Goal: Check status: Check status

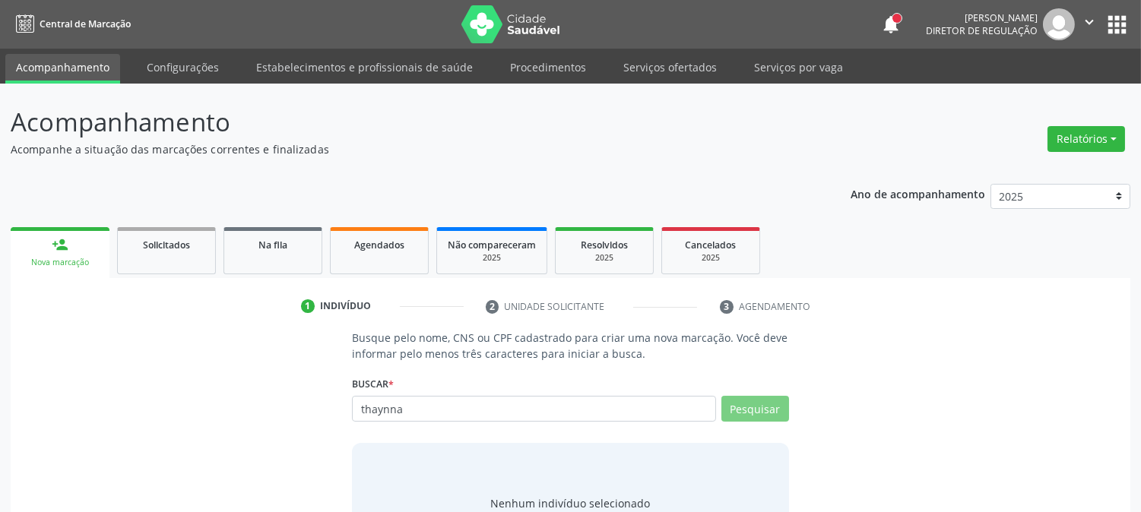
scroll to position [72, 0]
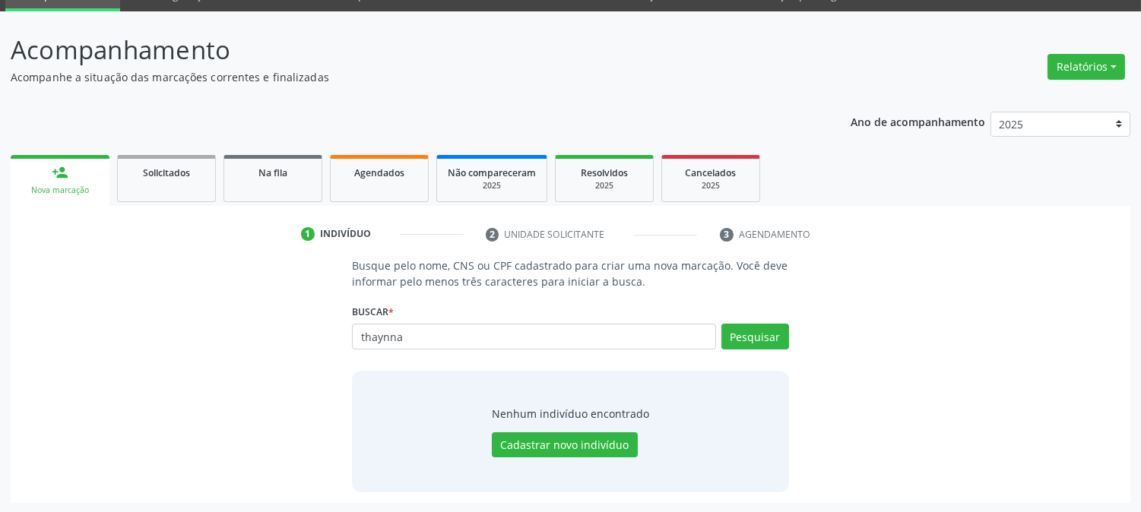
drag, startPoint x: 429, startPoint y: 342, endPoint x: 90, endPoint y: 345, distance: 339.1
click at [91, 345] on div "Busque pelo nome, CNS ou CPF cadastrado para criar uma nova marcação. Você deve…" at bounding box center [570, 375] width 1098 height 234
type input "11467933406"
type input "1"
type input "Thaynna vasc"
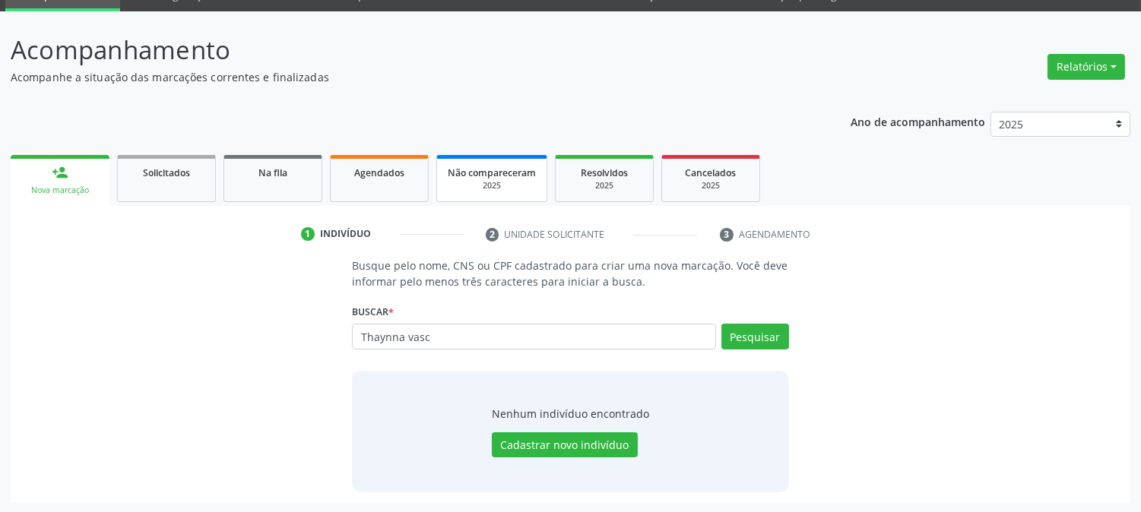
scroll to position [0, 0]
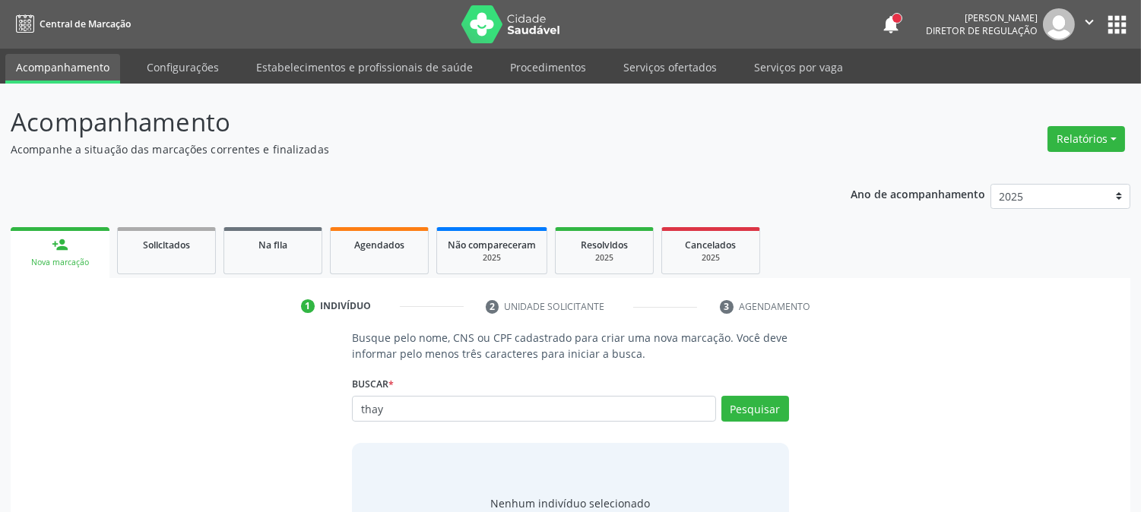
type input "thay"
